Goal: Task Accomplishment & Management: Complete application form

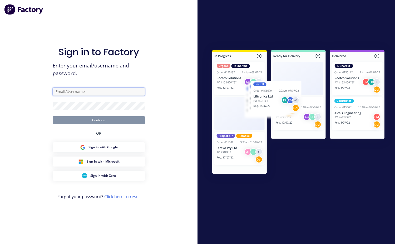
type input "[EMAIL_ADDRESS][DOMAIN_NAME]"
click at [82, 118] on button "Continue" at bounding box center [99, 120] width 92 height 8
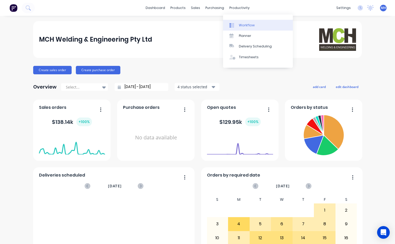
click at [245, 25] on div "Workflow" at bounding box center [247, 25] width 16 height 5
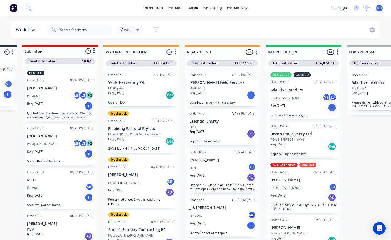
scroll to position [0, 70]
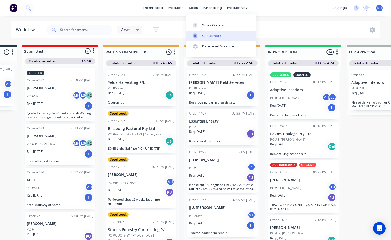
click at [204, 35] on div "Customers" at bounding box center [211, 35] width 19 height 5
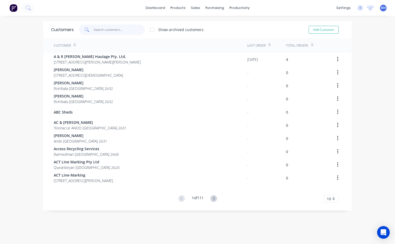
click at [99, 29] on input "text" at bounding box center [119, 29] width 51 height 11
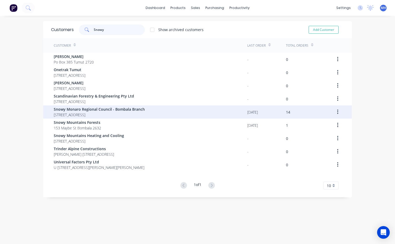
type input "Snowy"
click at [85, 110] on span "Snowy Monaro Regional Council - Bombala Branch" at bounding box center [99, 109] width 91 height 6
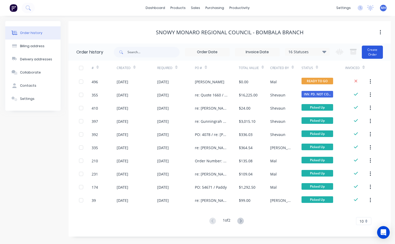
click at [371, 51] on button "Create Order" at bounding box center [372, 52] width 21 height 13
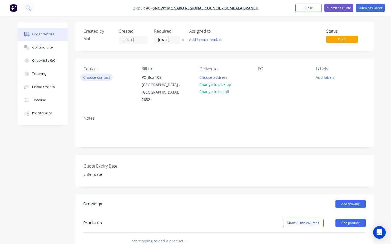
click at [91, 76] on button "Choose contact" at bounding box center [96, 76] width 32 height 7
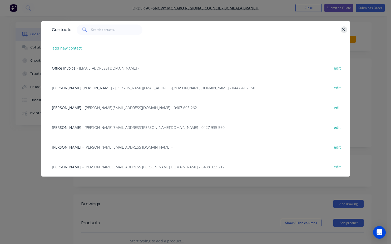
click at [344, 29] on icon "button" at bounding box center [343, 29] width 3 height 3
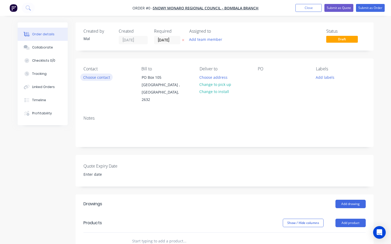
click at [96, 80] on button "Choose contact" at bounding box center [96, 76] width 32 height 7
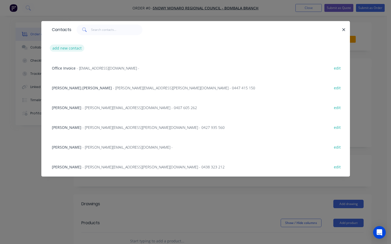
click at [67, 51] on button "add new contact" at bounding box center [67, 47] width 35 height 7
select select "AU"
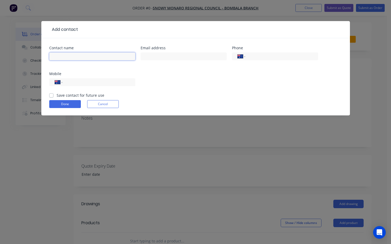
click at [67, 56] on input "text" at bounding box center [92, 56] width 86 height 8
type input "[PERSON_NAME]"
click at [146, 56] on input "text" at bounding box center [183, 56] width 86 height 8
type input "[PERSON_NAME][DOMAIN_NAME][EMAIL_ADDRESS][DOMAIN_NAME]"
click at [64, 83] on div "International [GEOGRAPHIC_DATA] [GEOGRAPHIC_DATA] [GEOGRAPHIC_DATA] [GEOGRAPHIC…" at bounding box center [92, 82] width 86 height 8
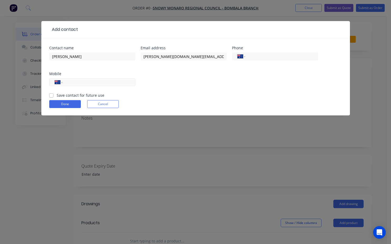
click at [66, 82] on div "International [GEOGRAPHIC_DATA] [GEOGRAPHIC_DATA] [GEOGRAPHIC_DATA] [GEOGRAPHIC…" at bounding box center [92, 82] width 86 height 8
drag, startPoint x: 65, startPoint y: 82, endPoint x: 71, endPoint y: 82, distance: 6.3
click at [65, 82] on div "International [GEOGRAPHIC_DATA] [GEOGRAPHIC_DATA] [GEOGRAPHIC_DATA] [GEOGRAPHIC…" at bounding box center [92, 82] width 86 height 8
drag, startPoint x: 74, startPoint y: 82, endPoint x: 82, endPoint y: 81, distance: 7.6
click at [76, 82] on input "tel" at bounding box center [97, 82] width 63 height 6
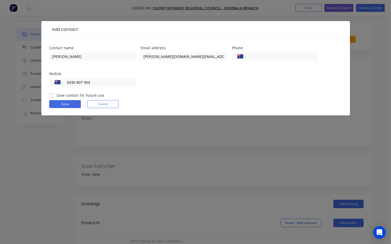
type input "0436 807 954"
click at [57, 95] on label "Save contact for future use" at bounding box center [81, 95] width 48 height 6
click at [52, 95] on input "Save contact for future use" at bounding box center [51, 94] width 4 height 5
checkbox input "true"
click at [56, 102] on button "Done" at bounding box center [65, 104] width 32 height 8
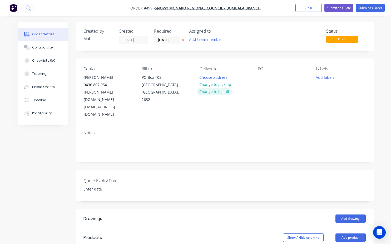
click at [215, 93] on button "Change to install" at bounding box center [214, 91] width 35 height 7
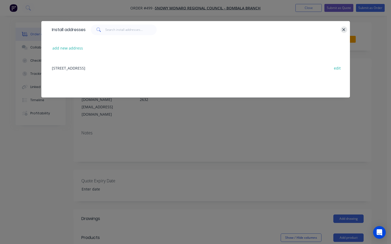
click at [342, 30] on icon "button" at bounding box center [343, 29] width 3 height 5
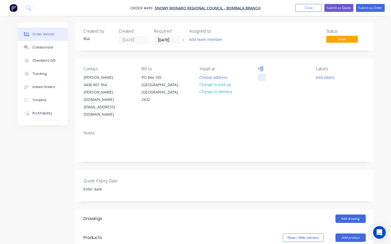
click at [264, 79] on div "PO" at bounding box center [283, 92] width 50 height 52
click at [264, 79] on div at bounding box center [262, 77] width 8 height 8
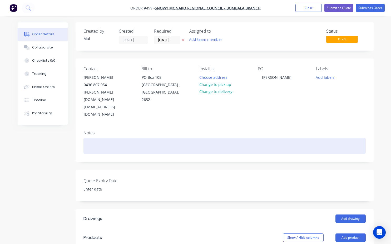
click at [97, 138] on div at bounding box center [224, 146] width 282 height 16
click at [117, 138] on div "Quote pipes at tar tank" at bounding box center [224, 146] width 282 height 16
click at [118, 138] on div "Quote pipes at tar tank" at bounding box center [224, 146] width 282 height 16
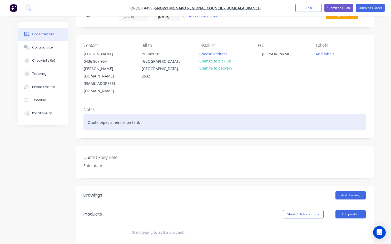
scroll to position [53, 0]
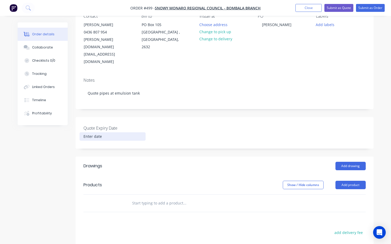
click at [94, 132] on input at bounding box center [113, 136] width 66 height 8
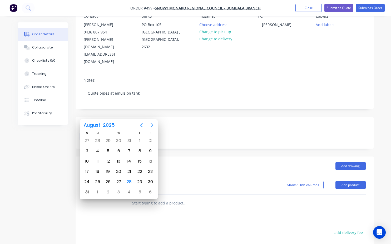
click at [150, 125] on icon "Next page" at bounding box center [152, 125] width 6 height 6
click at [111, 182] on div "30" at bounding box center [108, 182] width 8 height 8
type input "[DATE]"
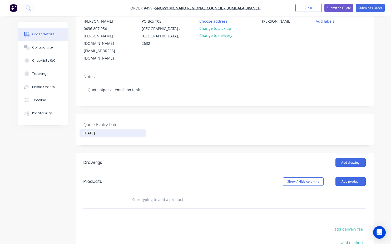
scroll to position [26, 0]
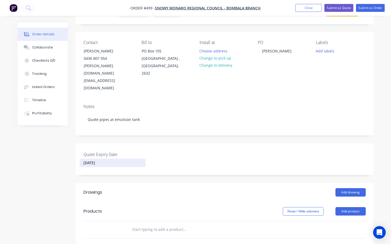
click at [132, 224] on input "text" at bounding box center [184, 229] width 105 height 11
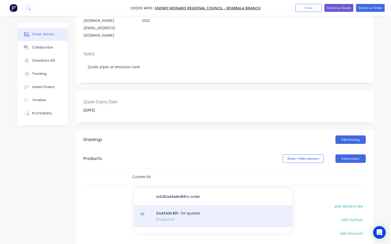
type input "Custom kit"
click at [164, 205] on div "Custom Kit - for quotes Product Kit" at bounding box center [213, 216] width 158 height 22
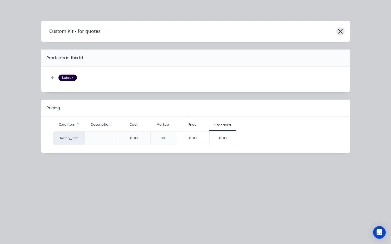
click at [343, 31] on button "button" at bounding box center [340, 31] width 8 height 8
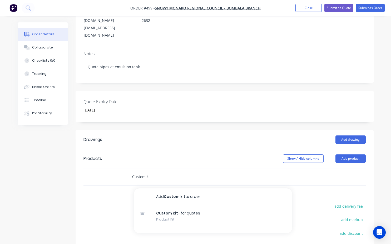
click at [150, 171] on input "Custom kit" at bounding box center [184, 176] width 105 height 11
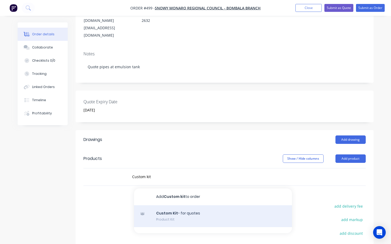
click at [165, 205] on div "Custom Kit - for quotes Product Kit" at bounding box center [213, 216] width 158 height 22
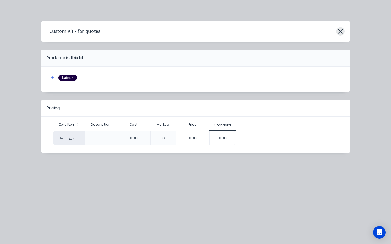
click at [341, 31] on icon "button" at bounding box center [340, 31] width 5 height 5
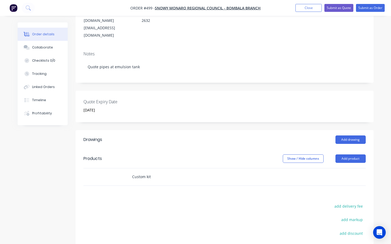
click at [150, 171] on input "Custom kit" at bounding box center [184, 176] width 105 height 11
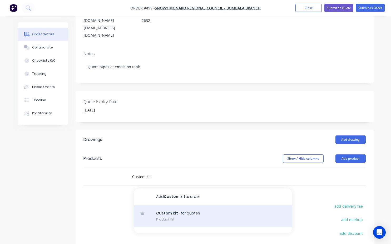
click at [170, 205] on div "Custom Kit - for quotes Product Kit" at bounding box center [213, 216] width 158 height 22
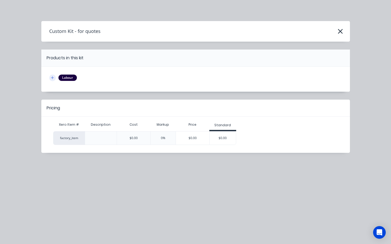
click at [51, 78] on icon "button" at bounding box center [52, 78] width 3 height 4
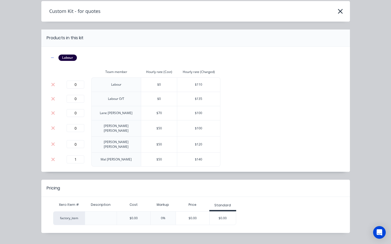
scroll to position [26, 0]
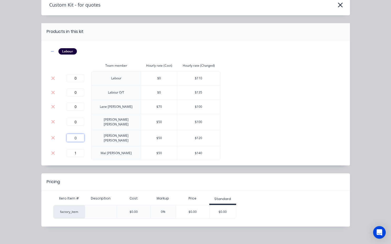
click at [77, 134] on input "0" at bounding box center [76, 138] width 18 height 8
type input "20"
click at [240, 133] on div "Labour Team member Hourly rate (Cost) Hourly rate (Charged) 0 Labour $ 0 $ 110 …" at bounding box center [195, 104] width 293 height 112
click at [74, 153] on input "1" at bounding box center [76, 153] width 18 height 8
type input "1"
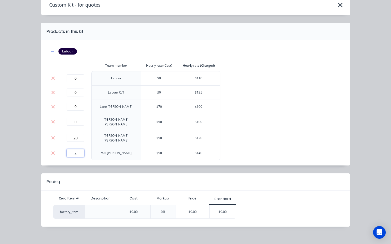
type input "2"
click at [265, 110] on div "Labour Team member Hourly rate (Cost) Hourly rate (Charged) 0 Labour $ 0 $ 110 …" at bounding box center [195, 104] width 293 height 112
click at [156, 107] on span "$ 70" at bounding box center [159, 106] width 6 height 4
click at [152, 108] on td "$ 70" at bounding box center [159, 106] width 36 height 14
click at [156, 107] on span "$ 70" at bounding box center [159, 106] width 6 height 4
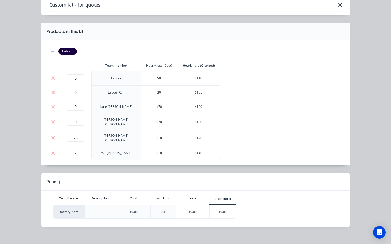
scroll to position [28, 0]
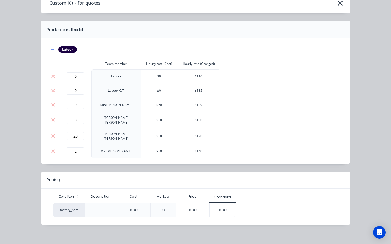
click at [68, 206] on div "factory_item" at bounding box center [69, 210] width 32 height 14
click at [337, 4] on icon "button" at bounding box center [340, 2] width 6 height 7
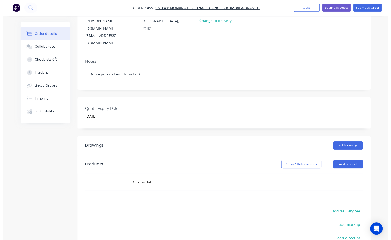
scroll to position [54, 0]
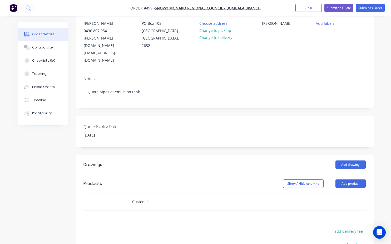
click at [152, 196] on input "Custom kit" at bounding box center [184, 201] width 105 height 11
type input "C"
type input "Template"
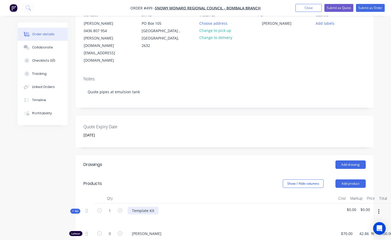
click at [157, 207] on div "Template Kit" at bounding box center [143, 211] width 31 height 8
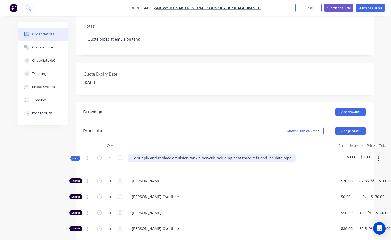
scroll to position [133, 0]
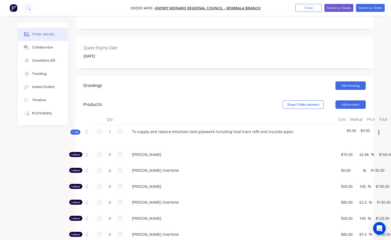
click at [365, 128] on span "$0.00" at bounding box center [364, 131] width 9 height 6
click at [369, 128] on span "$0.00" at bounding box center [364, 131] width 9 height 6
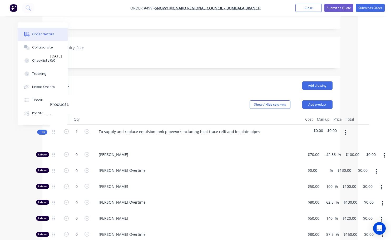
scroll to position [185, 33]
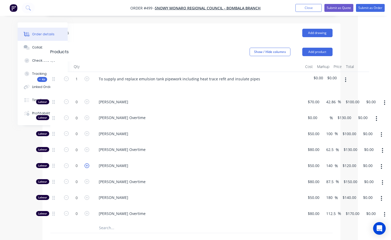
click at [85, 163] on icon "button" at bounding box center [86, 165] width 5 height 5
type input "1"
type input "$120.00"
click at [85, 163] on icon "button" at bounding box center [86, 165] width 5 height 5
type input "2"
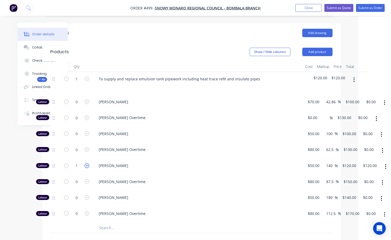
type input "$240.00"
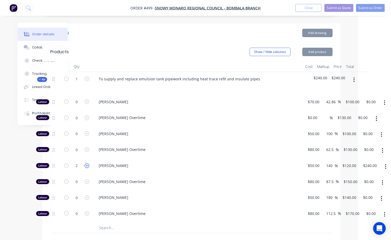
click at [87, 163] on icon "button" at bounding box center [86, 165] width 5 height 5
type input "3"
type input "$360.00"
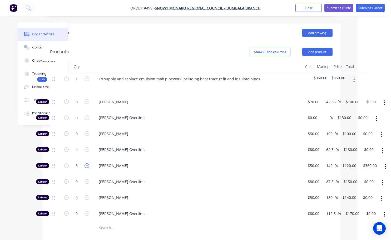
click at [87, 163] on icon "button" at bounding box center [86, 165] width 5 height 5
type input "4"
type input "$480.00"
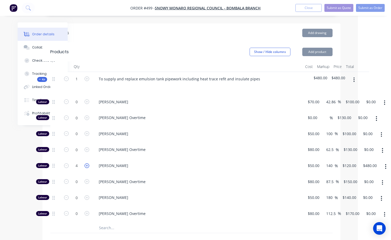
click at [87, 163] on icon "button" at bounding box center [86, 165] width 5 height 5
type input "5"
type input "$600.00"
click at [87, 163] on icon "button" at bounding box center [86, 165] width 5 height 5
type input "6"
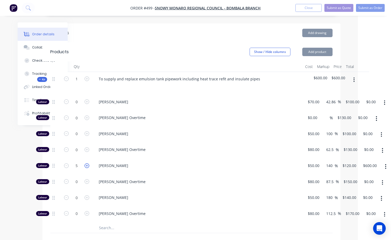
type input "$720.00"
click at [87, 163] on icon "button" at bounding box center [86, 165] width 5 height 5
type input "7"
type input "$840.00"
click at [87, 163] on icon "button" at bounding box center [86, 165] width 5 height 5
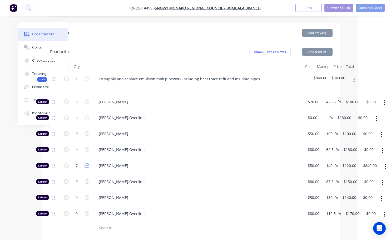
type input "8"
type input "$960.00"
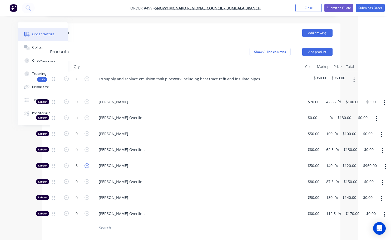
click at [87, 163] on icon "button" at bounding box center [86, 165] width 5 height 5
type input "9"
type input "$1,080.00"
click at [87, 163] on icon "button" at bounding box center [86, 165] width 5 height 5
type input "10"
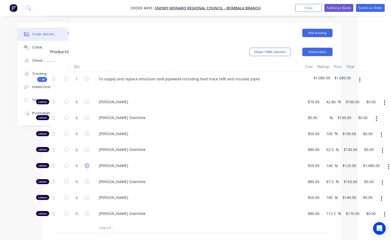
type input "$1,200.00"
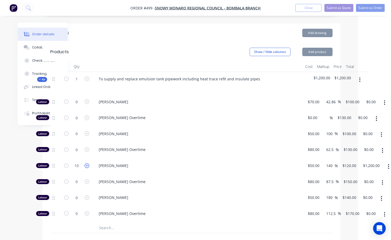
click at [87, 163] on icon "button" at bounding box center [86, 165] width 5 height 5
type input "11"
type input "$1,320.00"
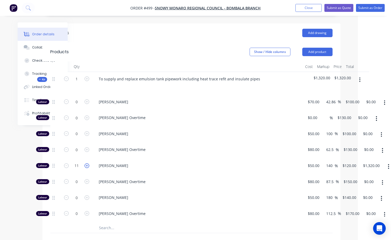
click at [87, 163] on icon "button" at bounding box center [86, 165] width 5 height 5
type input "12"
type input "$1,440.00"
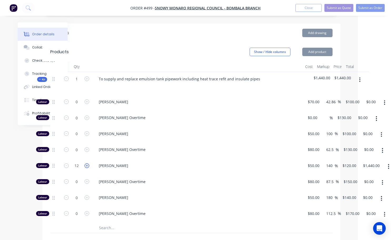
click at [87, 163] on icon "button" at bounding box center [86, 165] width 5 height 5
type input "13"
type input "$1,560.00"
click at [87, 163] on icon "button" at bounding box center [86, 165] width 5 height 5
type input "14"
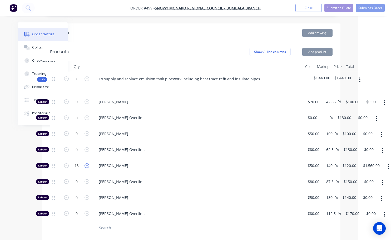
type input "$1,680.00"
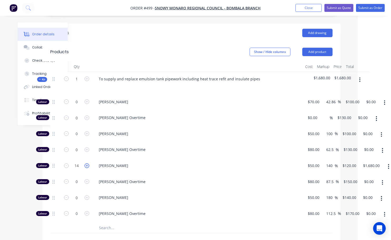
click at [87, 163] on icon "button" at bounding box center [86, 165] width 5 height 5
type input "15"
type input "$1,800.00"
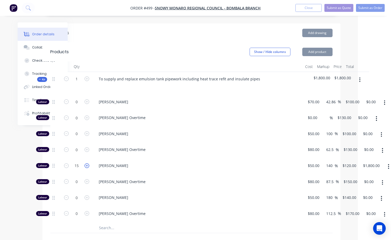
click at [87, 163] on icon "button" at bounding box center [86, 165] width 5 height 5
type input "16"
type input "$1,920.00"
click at [87, 163] on icon "button" at bounding box center [86, 165] width 5 height 5
type input "17"
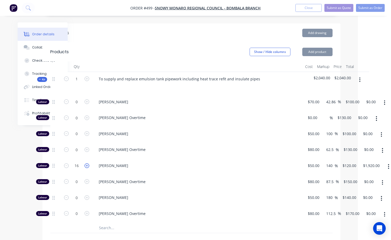
type input "$2,040.00"
click at [87, 163] on icon "button" at bounding box center [86, 165] width 5 height 5
type input "18"
type input "$2,160.00"
click at [87, 163] on icon "button" at bounding box center [86, 165] width 5 height 5
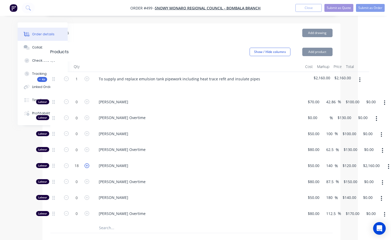
type input "19"
type input "$2,280.00"
click at [87, 163] on icon "button" at bounding box center [86, 165] width 5 height 5
type input "20"
type input "$2,400.00"
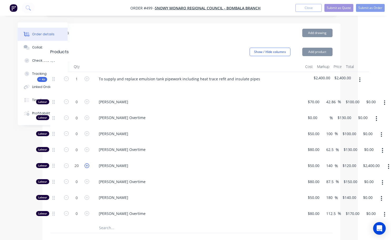
click at [87, 163] on icon "button" at bounding box center [86, 165] width 5 height 5
type input "21"
type input "$2,520.00"
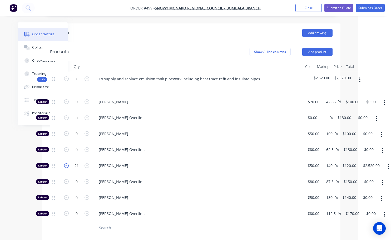
click at [65, 163] on icon "button" at bounding box center [66, 165] width 5 height 5
type input "20"
type input "$2,400.00"
drag, startPoint x: 68, startPoint y: 144, endPoint x: 63, endPoint y: 144, distance: 5.0
click at [64, 163] on icon "button" at bounding box center [66, 165] width 5 height 5
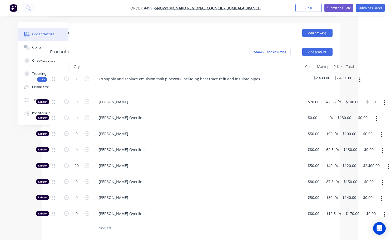
type input "19"
type input "$2,280.00"
click at [66, 163] on icon "button" at bounding box center [66, 165] width 5 height 5
type input "18"
type input "$2,160.00"
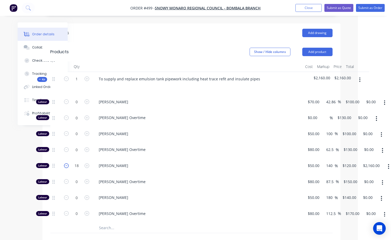
click at [66, 163] on icon "button" at bounding box center [66, 165] width 5 height 5
type input "17"
type input "$2,040.00"
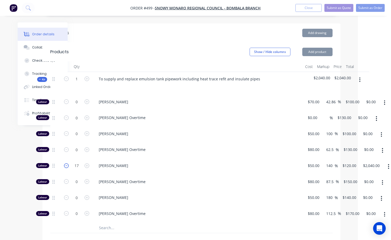
click at [66, 163] on icon "button" at bounding box center [66, 165] width 5 height 5
type input "16"
type input "$1,920.00"
click at [66, 163] on icon "button" at bounding box center [66, 165] width 5 height 5
type input "15"
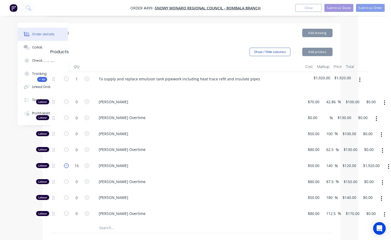
type input "$1,800.00"
click at [66, 163] on icon "button" at bounding box center [66, 165] width 5 height 5
type input "14"
type input "$1,680.00"
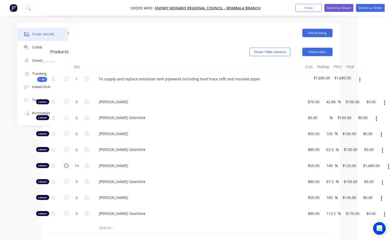
click at [66, 163] on icon "button" at bounding box center [66, 165] width 5 height 5
type input "13"
type input "$1,560.00"
click at [66, 163] on icon "button" at bounding box center [66, 165] width 5 height 5
type input "12"
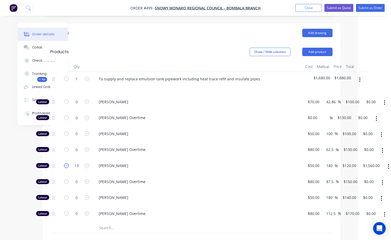
type input "$1,440.00"
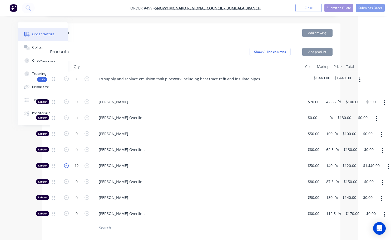
click at [66, 163] on icon "button" at bounding box center [66, 165] width 5 height 5
type input "11"
type input "$1,320.00"
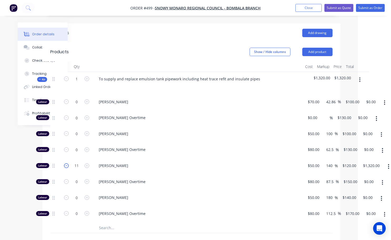
click at [66, 163] on icon "button" at bounding box center [66, 165] width 5 height 5
type input "10"
type input "$1,200.00"
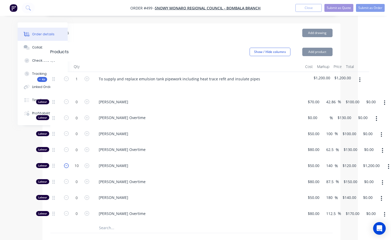
click at [66, 163] on icon "button" at bounding box center [66, 165] width 5 height 5
type input "9"
type input "$1,080.00"
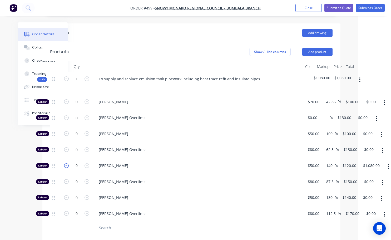
click at [66, 163] on icon "button" at bounding box center [66, 165] width 5 height 5
type input "8"
type input "$960.00"
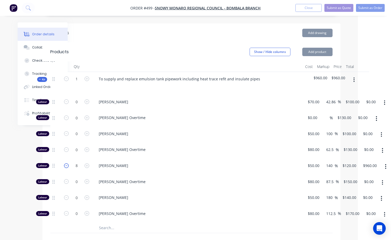
click at [66, 163] on icon "button" at bounding box center [66, 165] width 5 height 5
type input "7"
type input "$840.00"
click at [66, 163] on icon "button" at bounding box center [66, 165] width 5 height 5
type input "6"
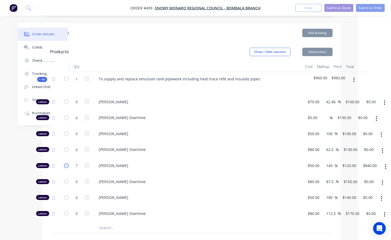
type input "$720.00"
click at [66, 163] on icon "button" at bounding box center [66, 165] width 5 height 5
type input "5"
type input "$600.00"
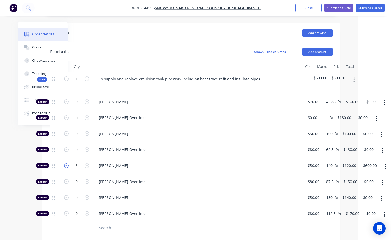
click at [66, 163] on icon "button" at bounding box center [66, 165] width 5 height 5
type input "4"
type input "$480.00"
click at [66, 163] on icon "button" at bounding box center [66, 165] width 5 height 5
type input "3"
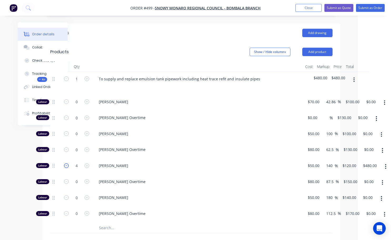
type input "$360.00"
click at [66, 163] on icon "button" at bounding box center [66, 165] width 5 height 5
type input "2"
type input "$240.00"
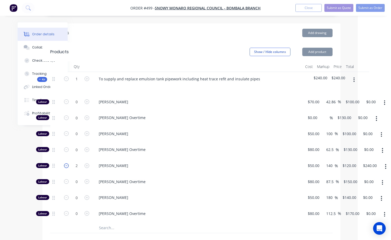
click at [66, 163] on icon "button" at bounding box center [66, 165] width 5 height 5
type input "1"
type input "$120.00"
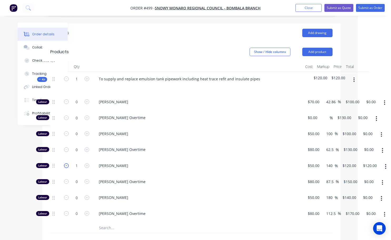
click at [66, 163] on icon "button" at bounding box center [66, 165] width 5 height 5
type input "0"
type input "$0.00"
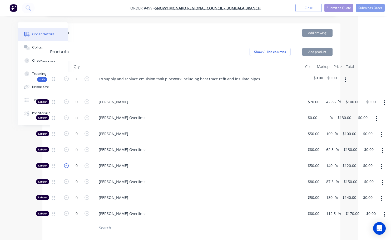
click at [66, 163] on icon "button" at bounding box center [66, 165] width 5 height 5
